Goal: Task Accomplishment & Management: Use online tool/utility

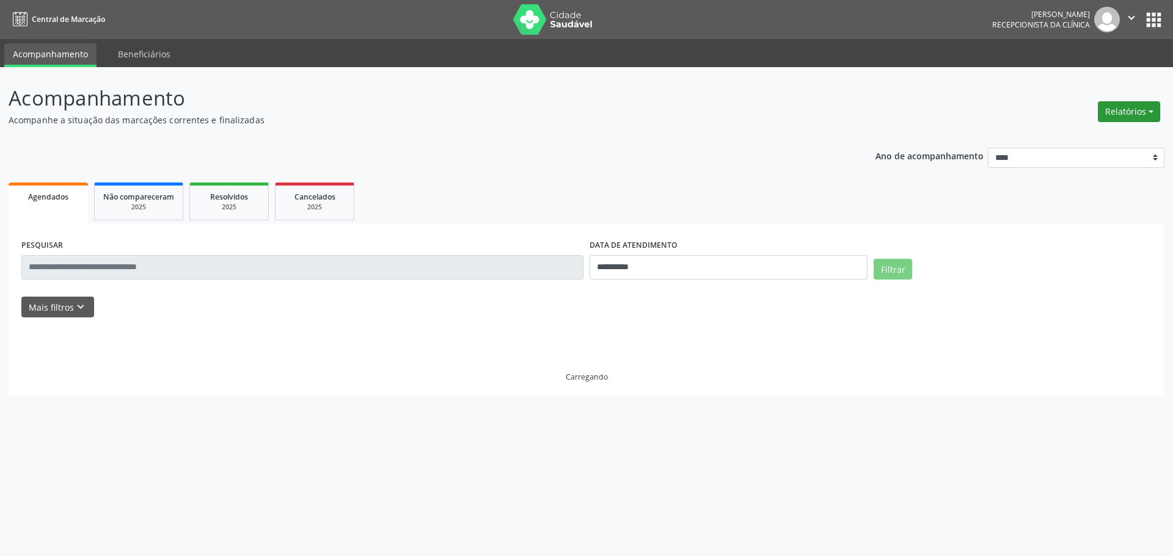
click at [1119, 114] on button "Relatórios" at bounding box center [1128, 111] width 62 height 21
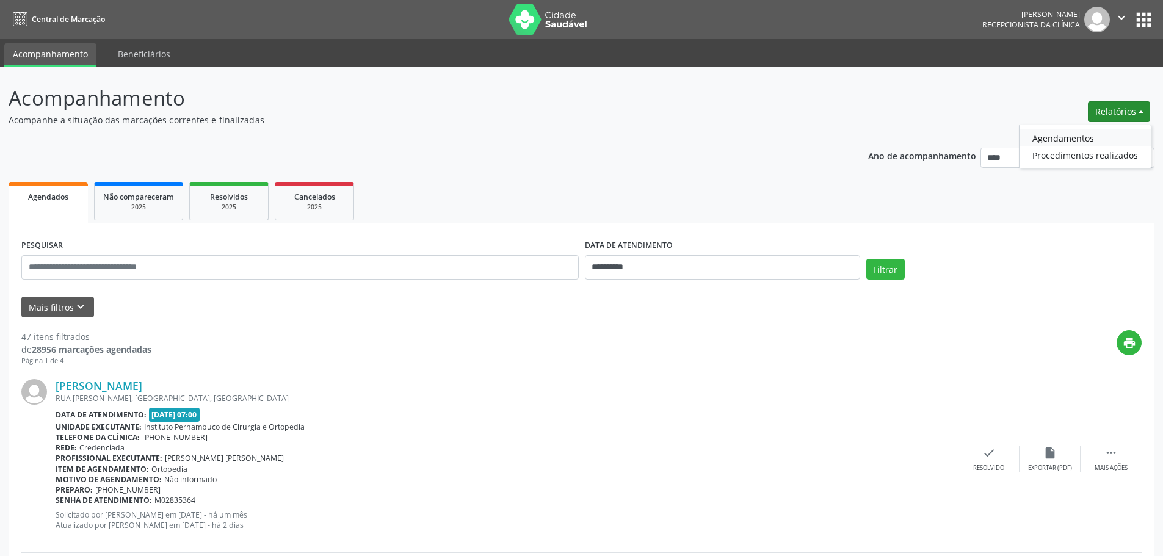
click at [1081, 138] on link "Agendamentos" at bounding box center [1085, 137] width 131 height 17
select select "*"
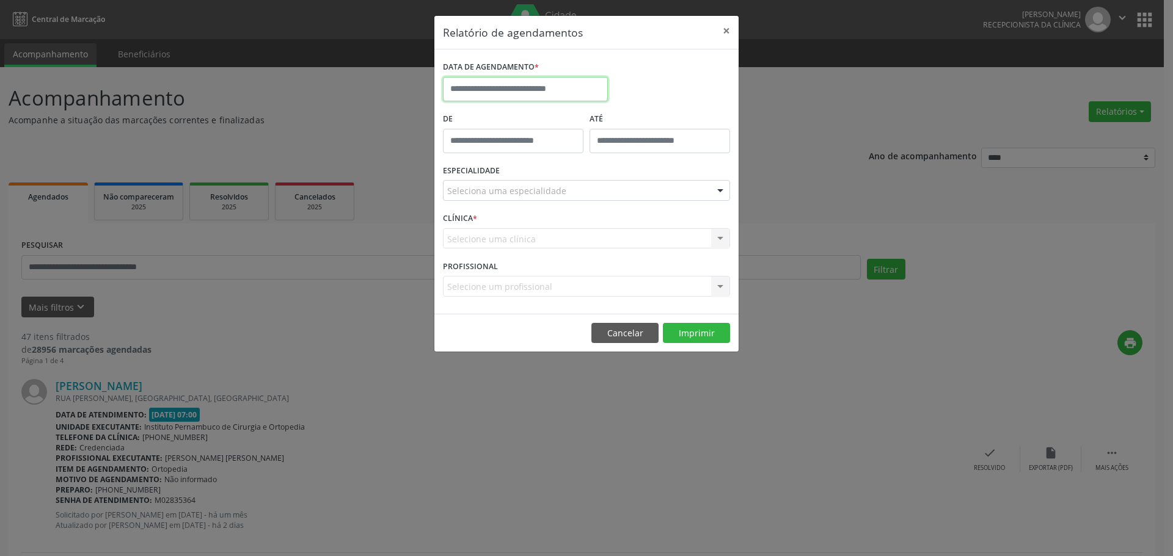
click at [544, 92] on input "text" at bounding box center [525, 89] width 165 height 24
click at [521, 253] on span "26" at bounding box center [510, 251] width 24 height 24
type input "**********"
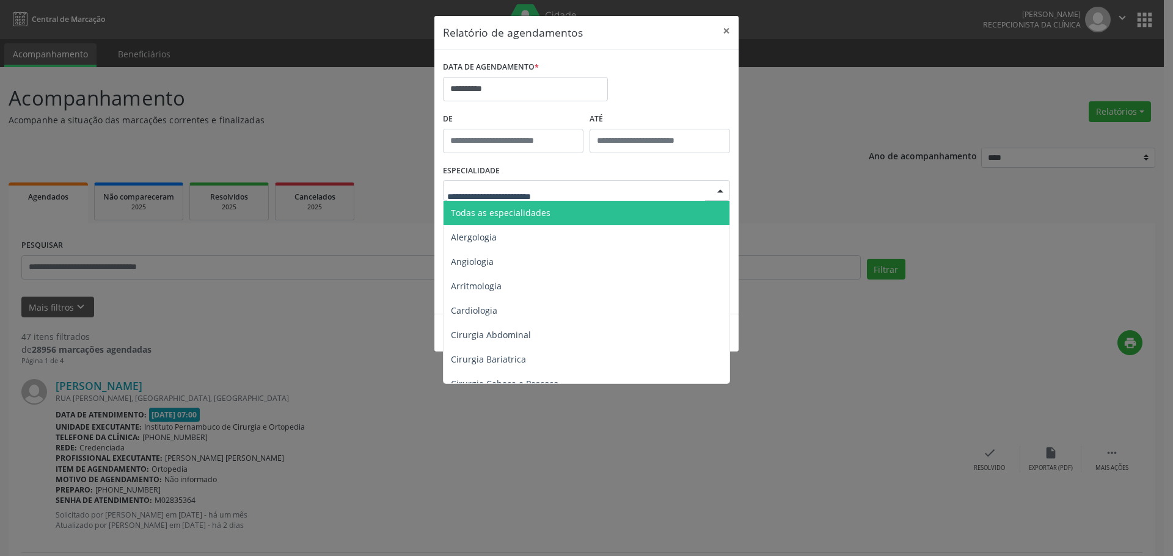
click at [562, 214] on span "Todas as especialidades" at bounding box center [587, 213] width 288 height 24
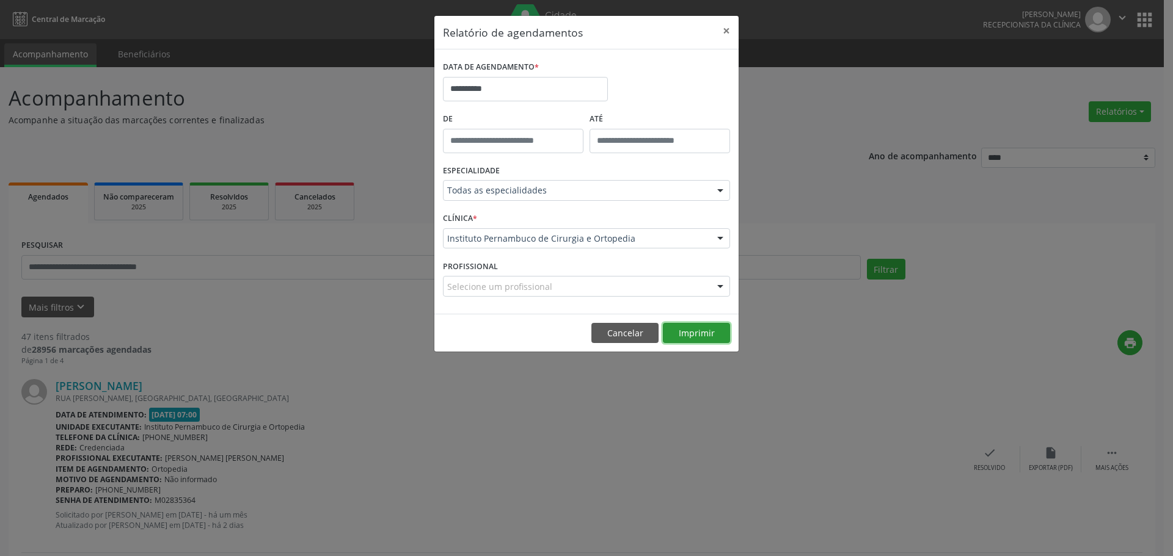
click at [680, 335] on button "Imprimir" at bounding box center [696, 333] width 67 height 21
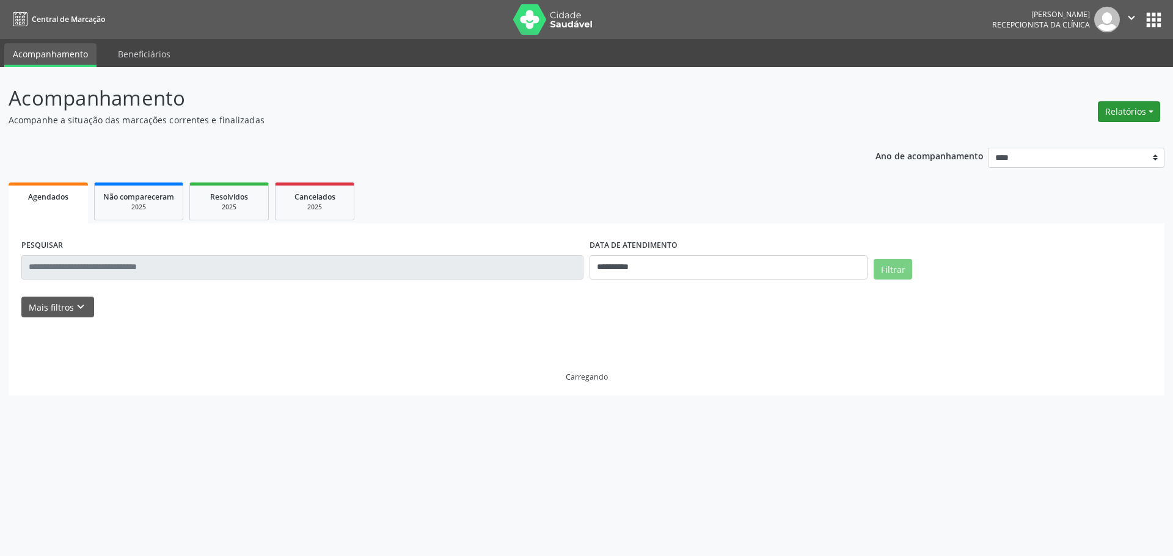
click at [1131, 115] on button "Relatórios" at bounding box center [1128, 111] width 62 height 21
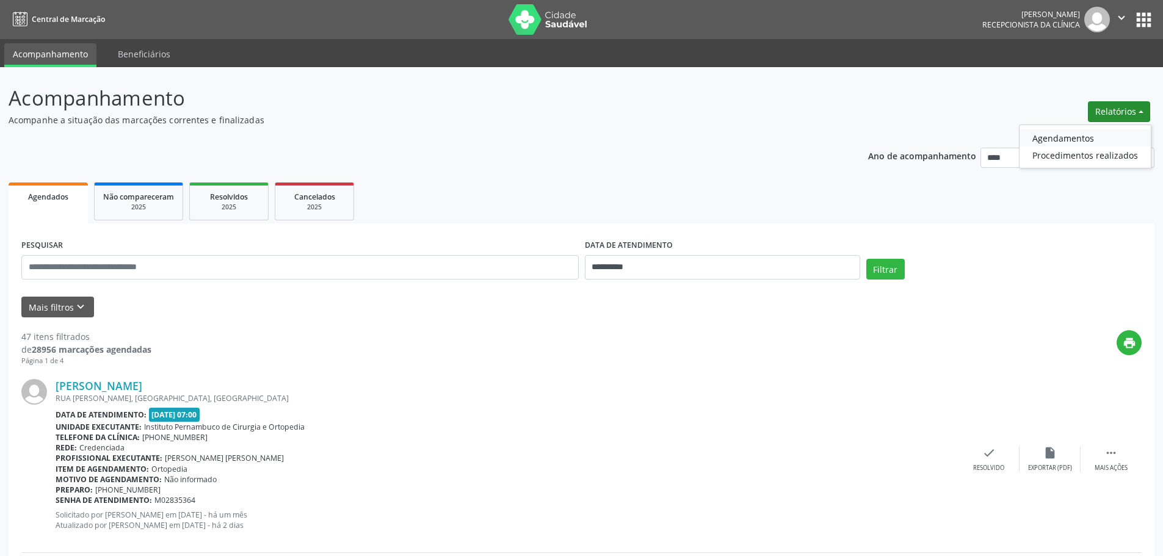
click at [1105, 137] on link "Agendamentos" at bounding box center [1085, 137] width 131 height 17
select select "*"
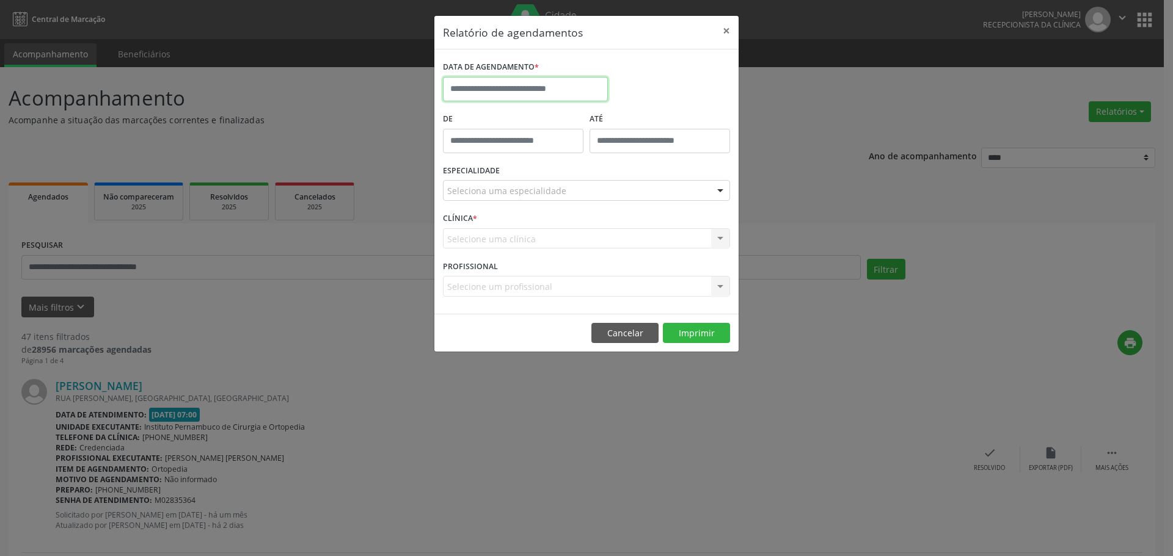
click at [541, 89] on input "text" at bounding box center [525, 89] width 165 height 24
click at [484, 250] on span "25" at bounding box center [483, 251] width 24 height 24
type input "**********"
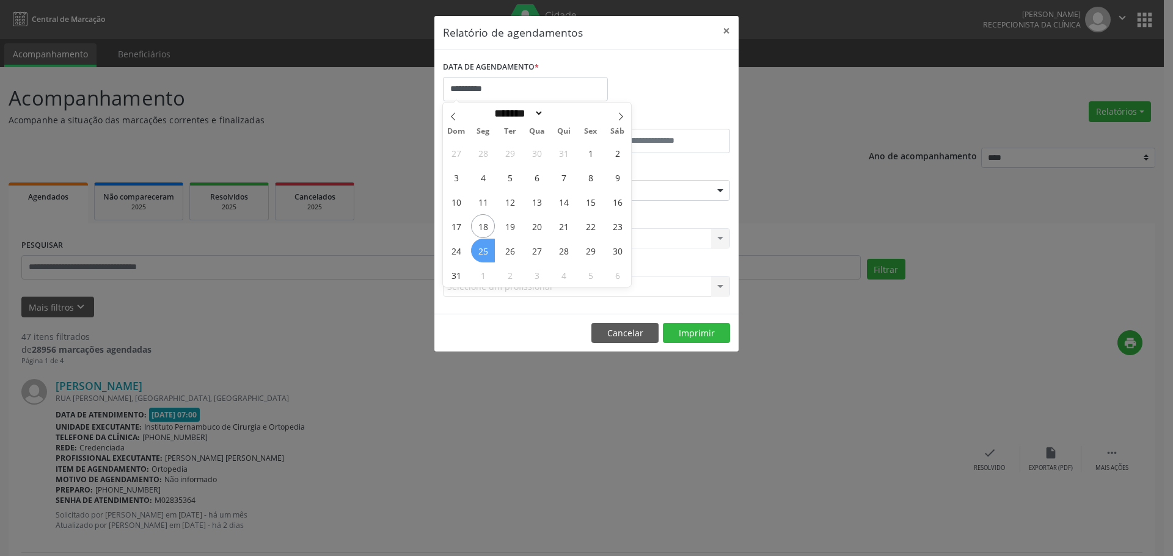
click at [484, 250] on span "25" at bounding box center [483, 251] width 24 height 24
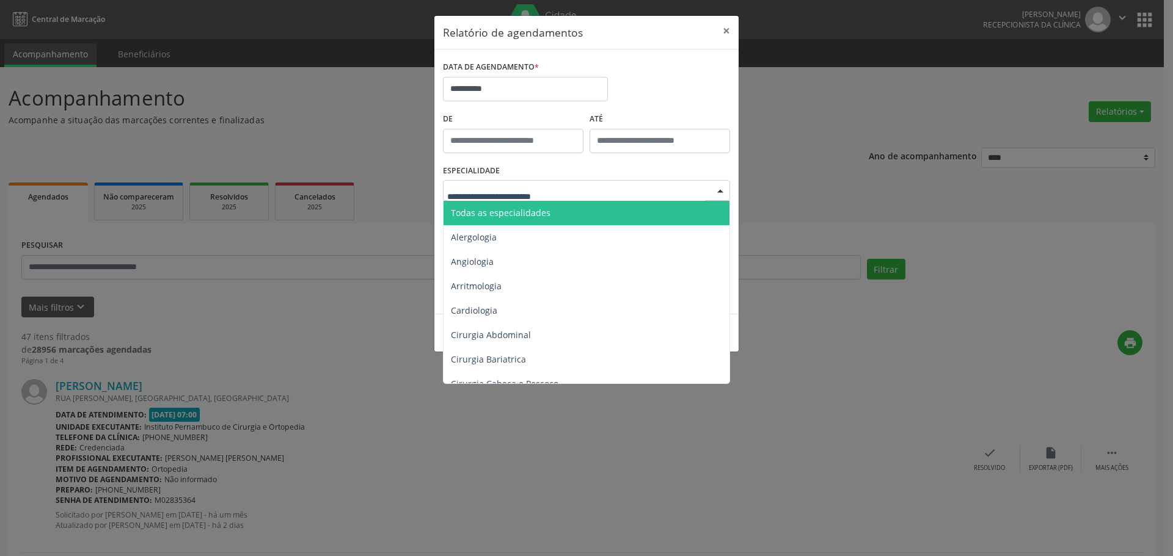
click at [529, 208] on span "Todas as especialidades" at bounding box center [501, 213] width 100 height 12
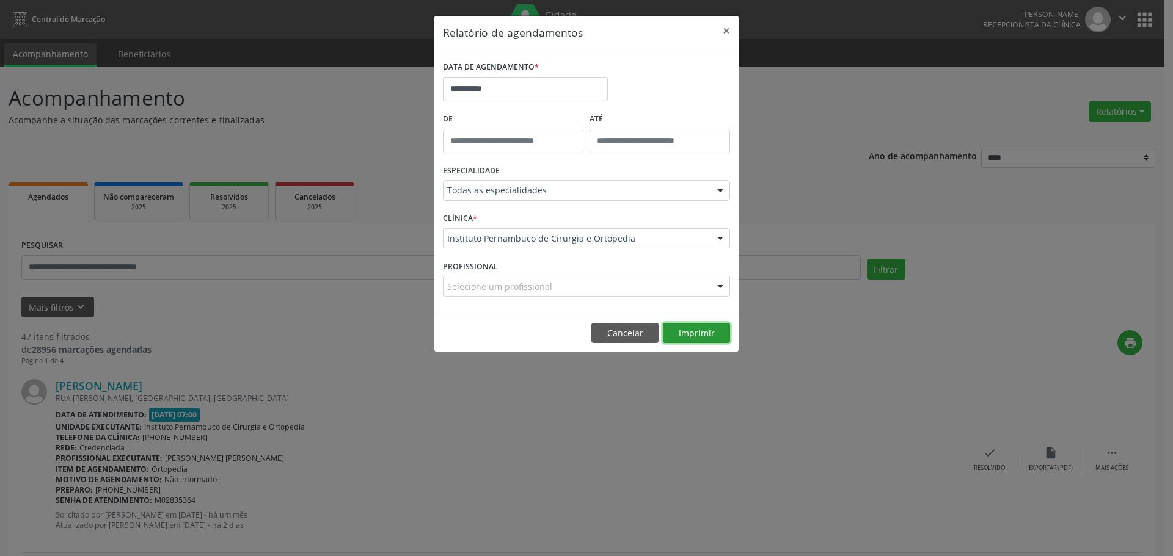
click at [716, 335] on button "Imprimir" at bounding box center [696, 333] width 67 height 21
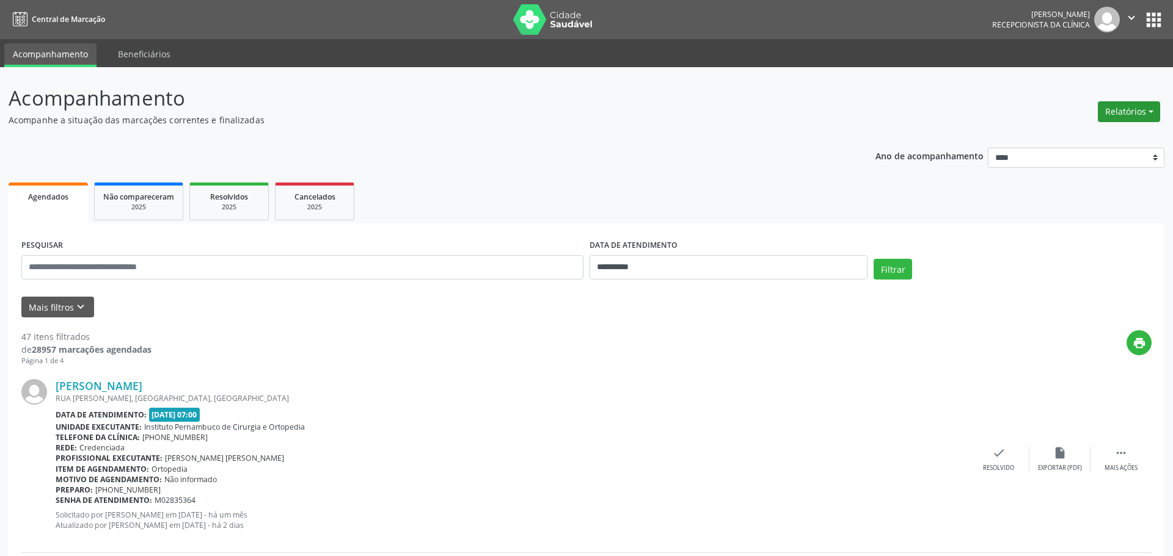
click at [1108, 108] on button "Relatórios" at bounding box center [1128, 111] width 62 height 21
click at [1082, 136] on link "Agendamentos" at bounding box center [1085, 137] width 131 height 17
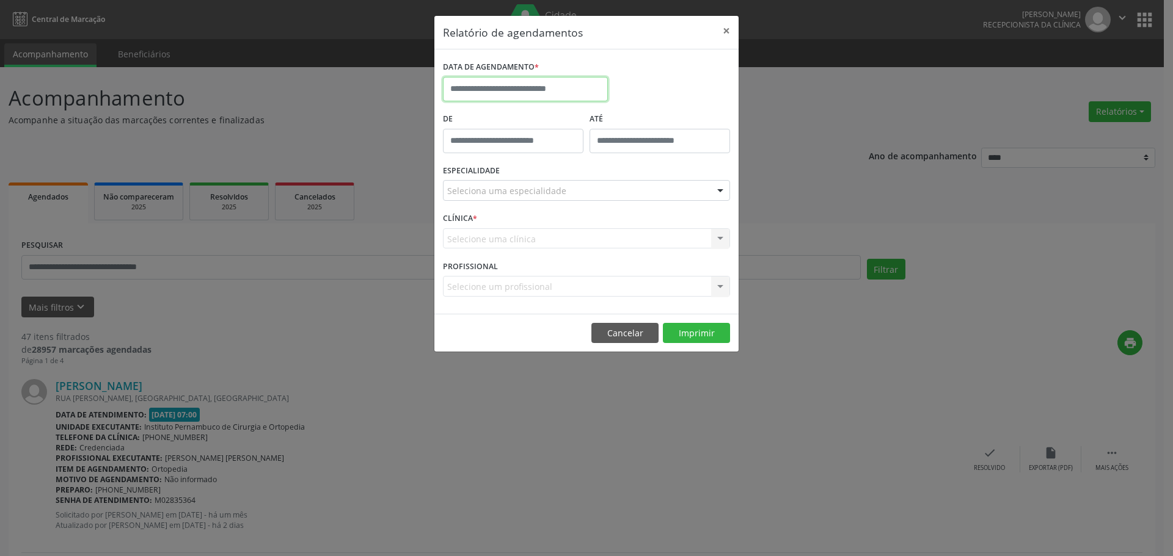
click at [536, 85] on input "text" at bounding box center [525, 89] width 165 height 24
click at [482, 234] on span "18" at bounding box center [483, 226] width 24 height 24
type input "**********"
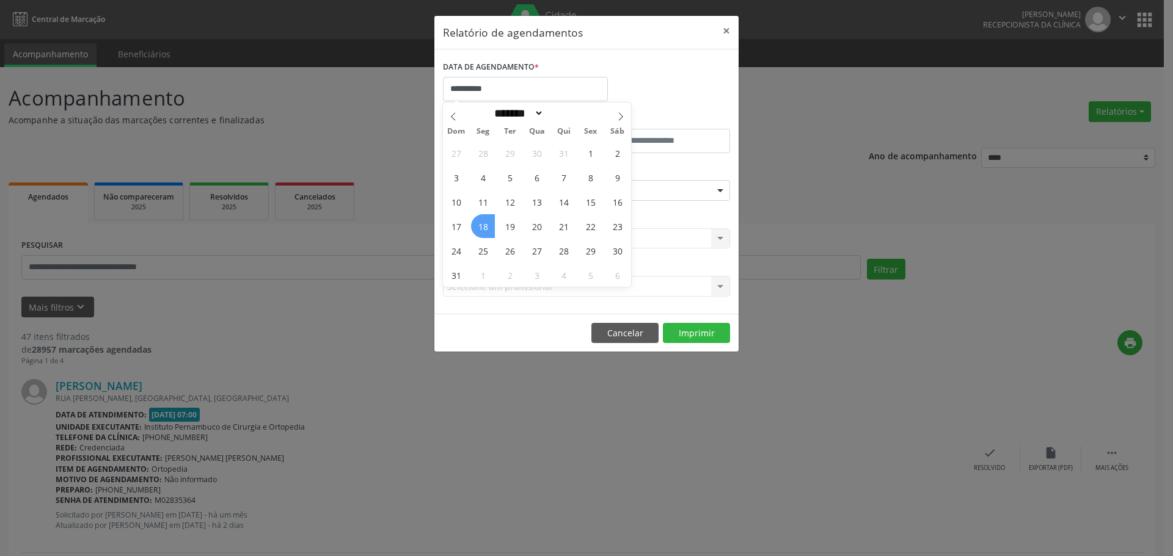
click at [482, 234] on span "18" at bounding box center [483, 226] width 24 height 24
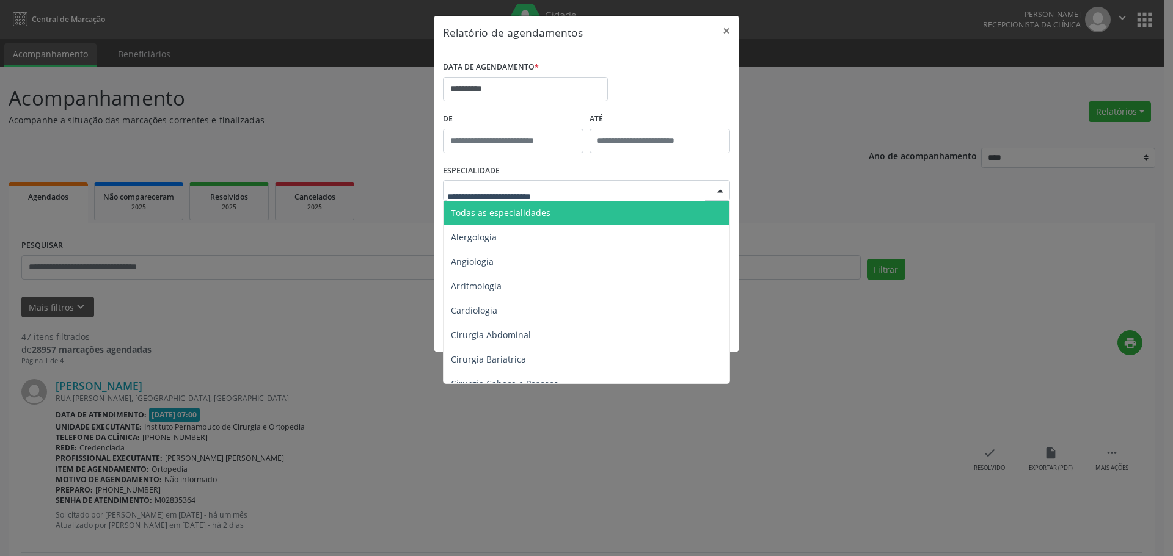
click at [529, 203] on span "Todas as especialidades" at bounding box center [587, 213] width 288 height 24
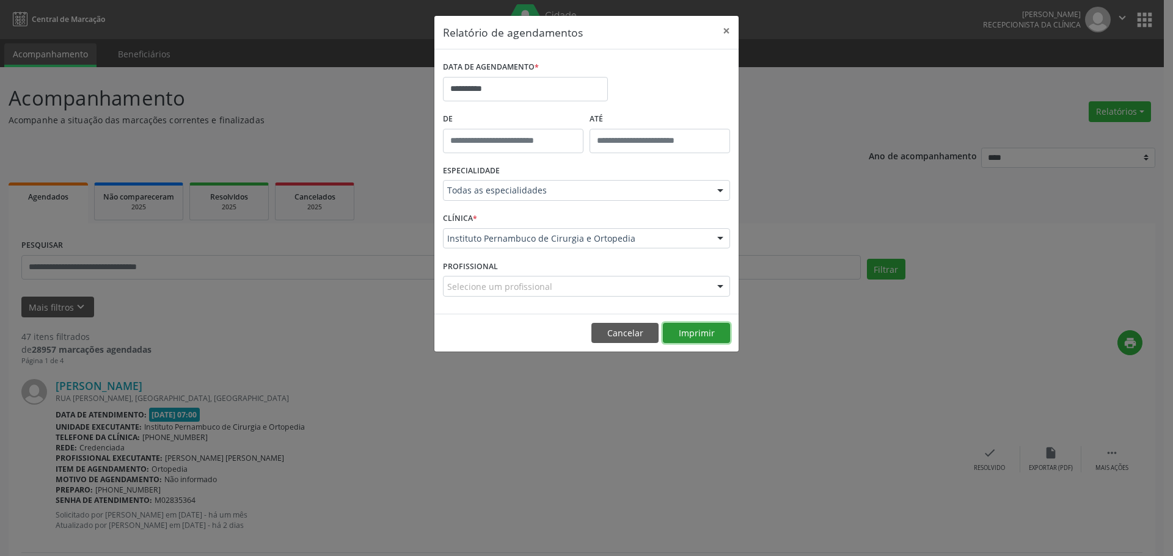
click at [703, 327] on button "Imprimir" at bounding box center [696, 333] width 67 height 21
click at [519, 101] on div "**********" at bounding box center [525, 84] width 171 height 52
click at [520, 91] on input "**********" at bounding box center [525, 89] width 165 height 24
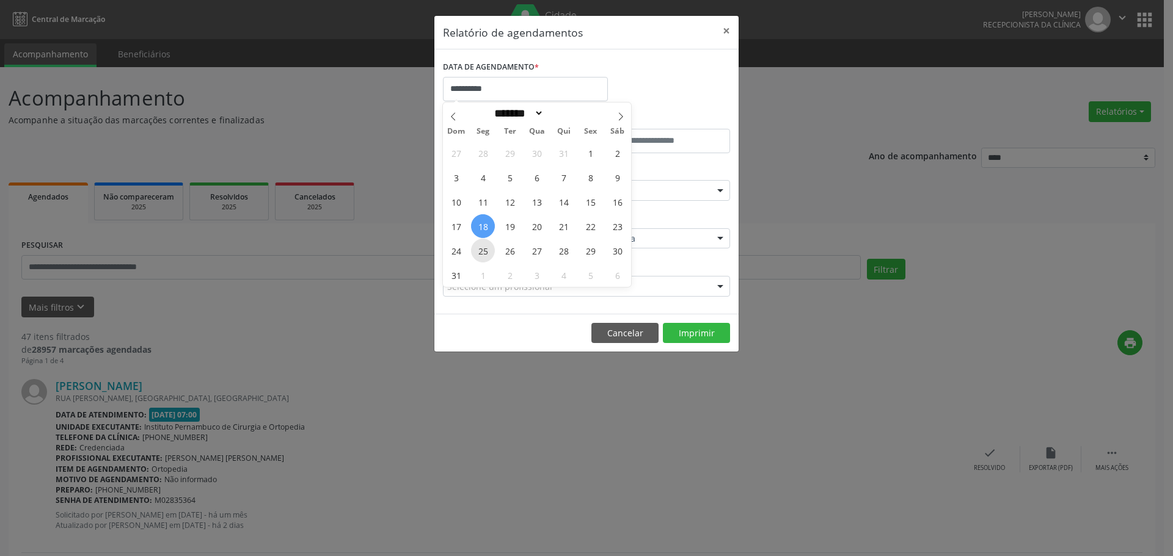
click at [481, 247] on span "25" at bounding box center [483, 251] width 24 height 24
type input "**********"
click at [481, 247] on span "25" at bounding box center [483, 251] width 24 height 24
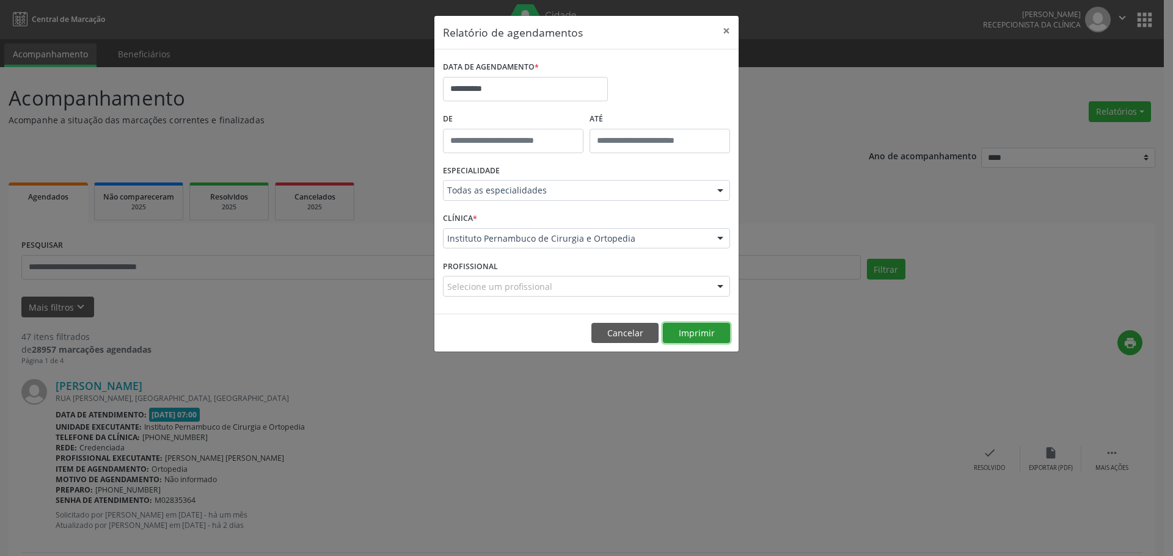
click at [687, 323] on button "Imprimir" at bounding box center [696, 333] width 67 height 21
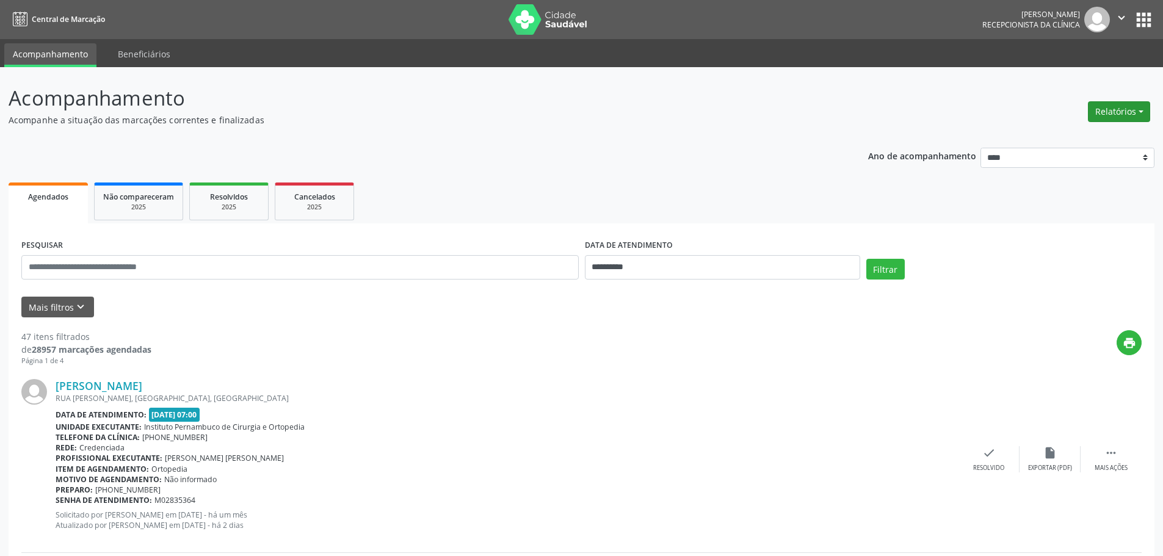
click at [1103, 109] on button "Relatórios" at bounding box center [1119, 111] width 62 height 21
click at [1090, 133] on link "Agendamentos" at bounding box center [1085, 137] width 131 height 17
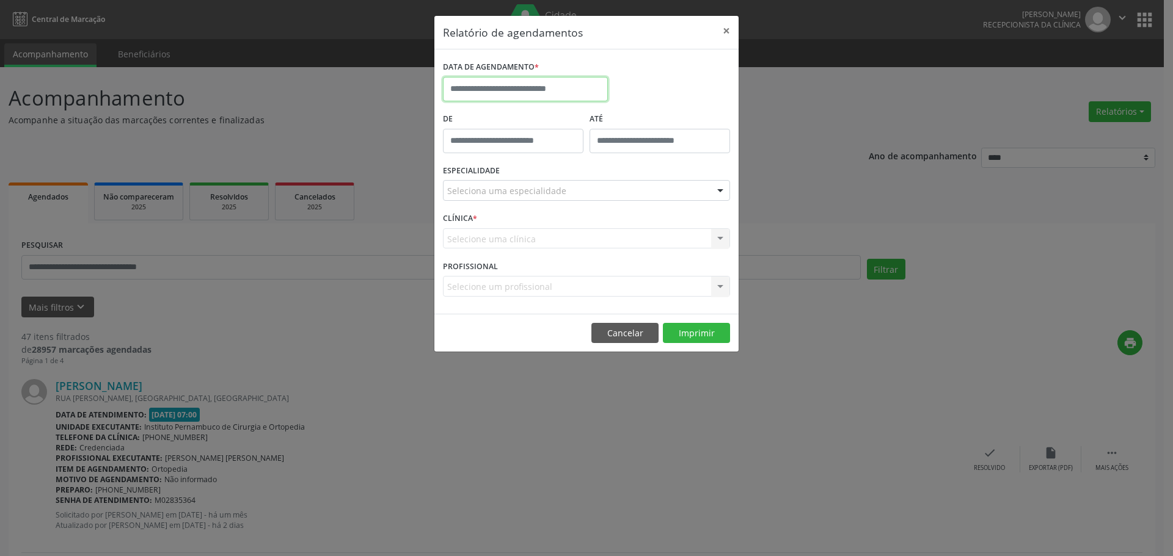
click at [576, 81] on input "text" at bounding box center [525, 89] width 165 height 24
click at [485, 231] on span "18" at bounding box center [483, 226] width 24 height 24
type input "**********"
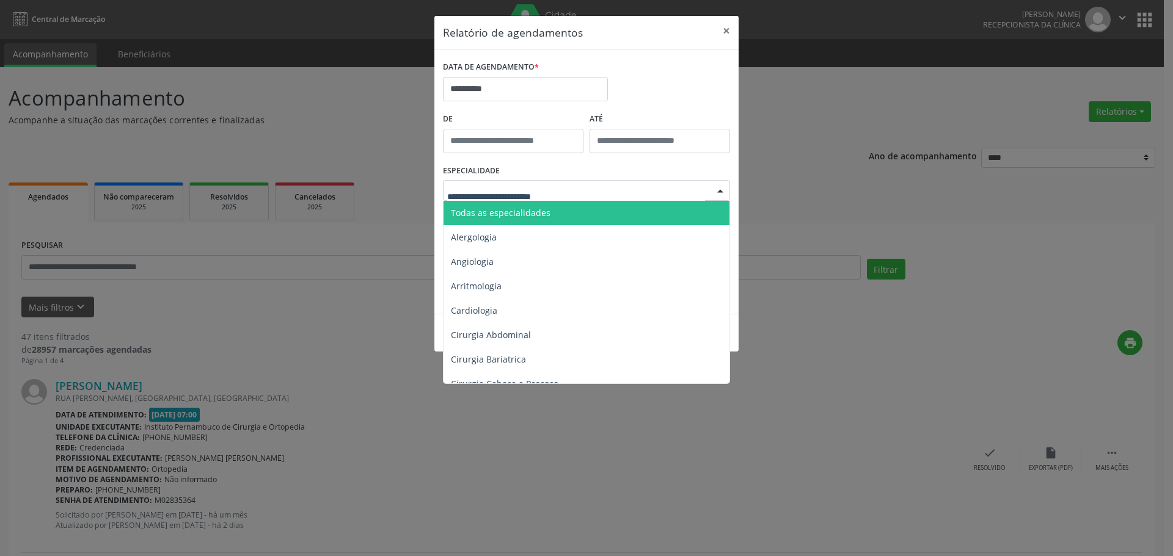
click at [543, 211] on span "Todas as especialidades" at bounding box center [501, 213] width 100 height 12
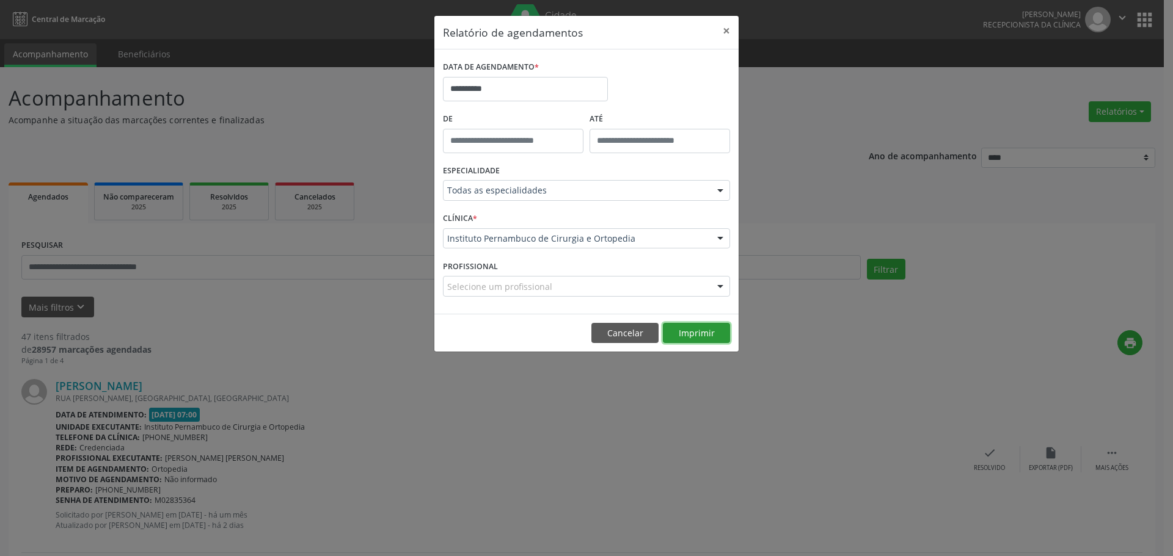
click at [702, 330] on button "Imprimir" at bounding box center [696, 333] width 67 height 21
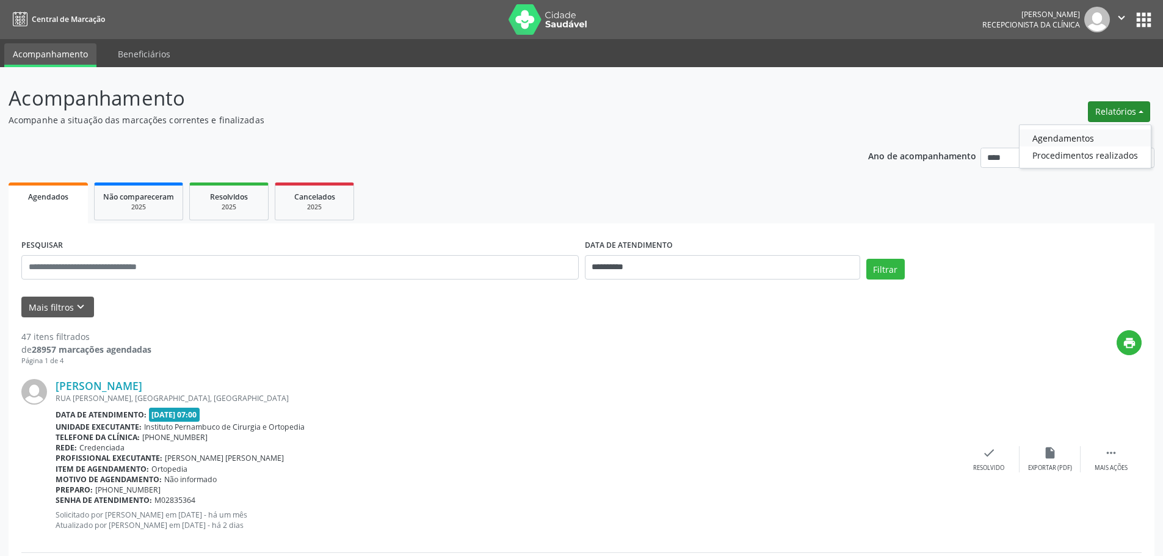
click at [1083, 134] on link "Agendamentos" at bounding box center [1085, 137] width 131 height 17
select select "*"
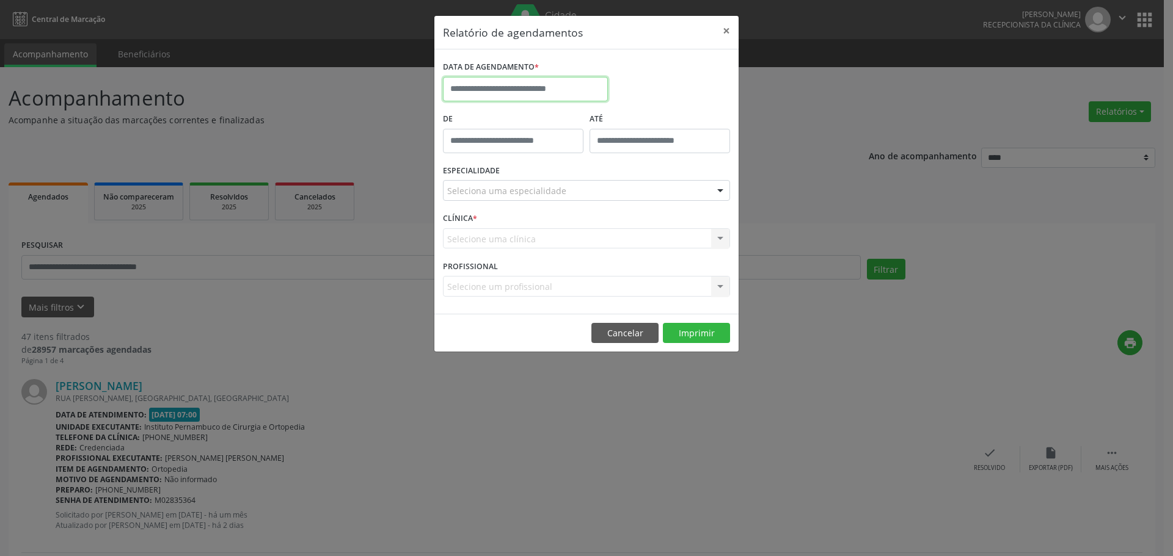
click at [558, 92] on input "text" at bounding box center [525, 89] width 165 height 24
click at [503, 228] on span "19" at bounding box center [510, 226] width 24 height 24
type input "**********"
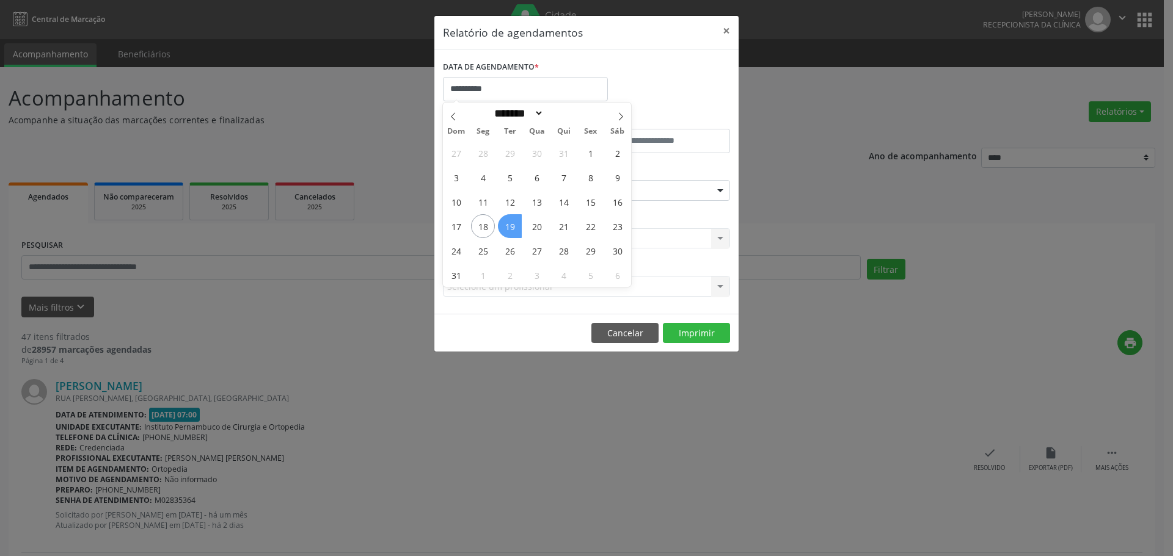
click at [503, 228] on span "19" at bounding box center [510, 226] width 24 height 24
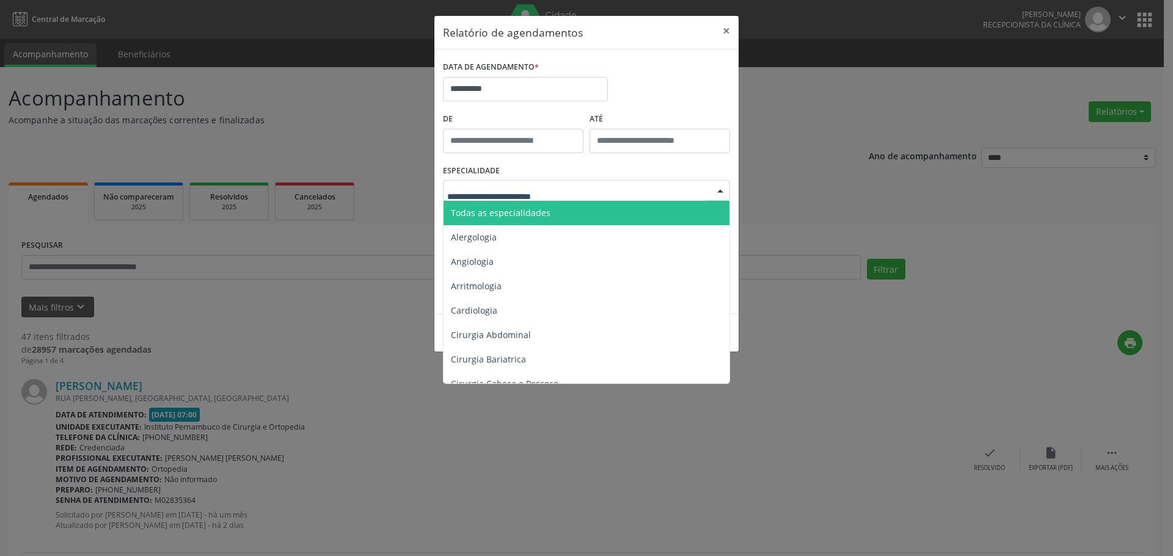
click at [554, 210] on span "Todas as especialidades" at bounding box center [587, 213] width 288 height 24
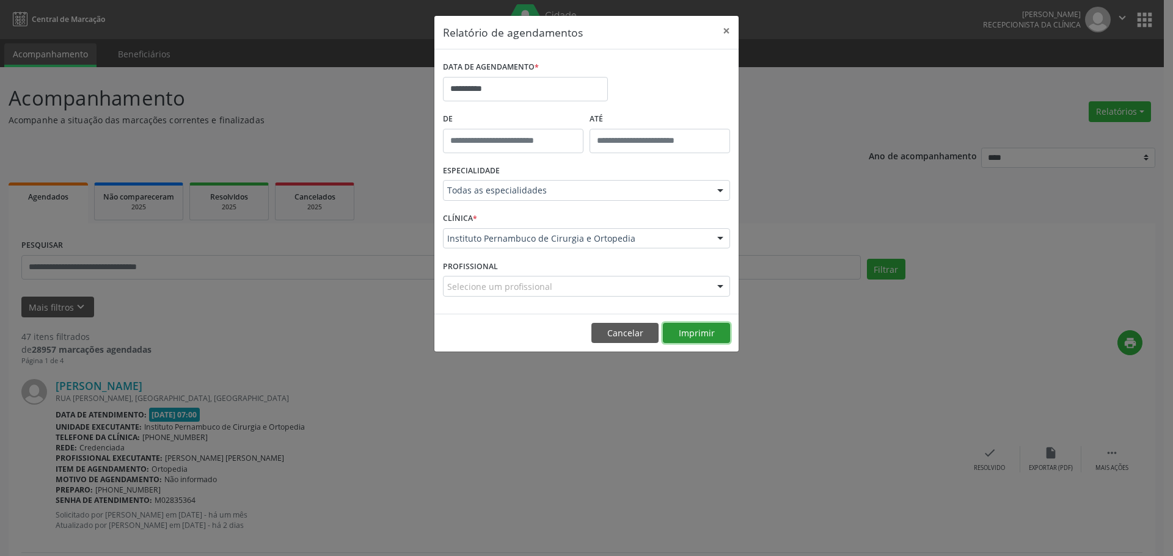
click at [716, 336] on button "Imprimir" at bounding box center [696, 333] width 67 height 21
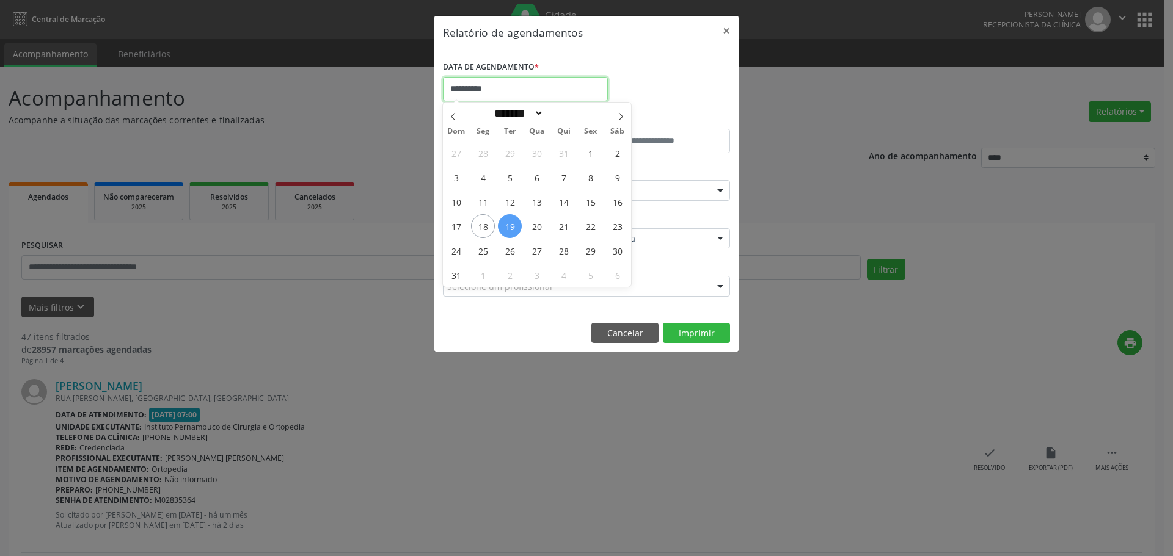
click at [534, 82] on input "**********" at bounding box center [525, 89] width 165 height 24
click at [543, 229] on span "20" at bounding box center [537, 226] width 24 height 24
type input "**********"
click at [543, 229] on span "20" at bounding box center [537, 226] width 24 height 24
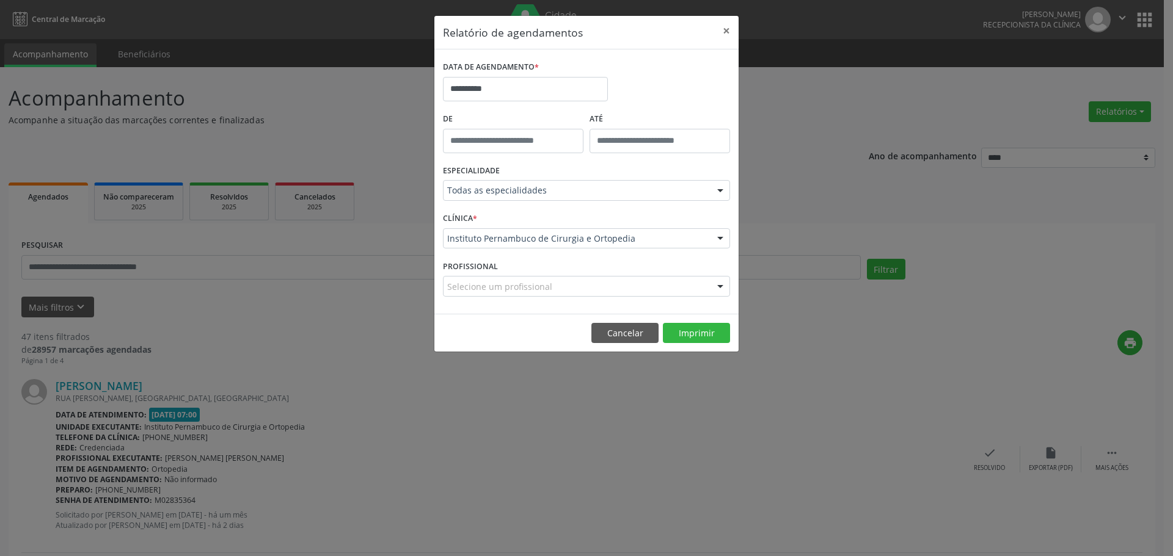
click at [699, 322] on footer "Cancelar Imprimir" at bounding box center [586, 333] width 304 height 38
click at [713, 334] on button "Imprimir" at bounding box center [696, 333] width 67 height 21
